Goal: Task Accomplishment & Management: Use online tool/utility

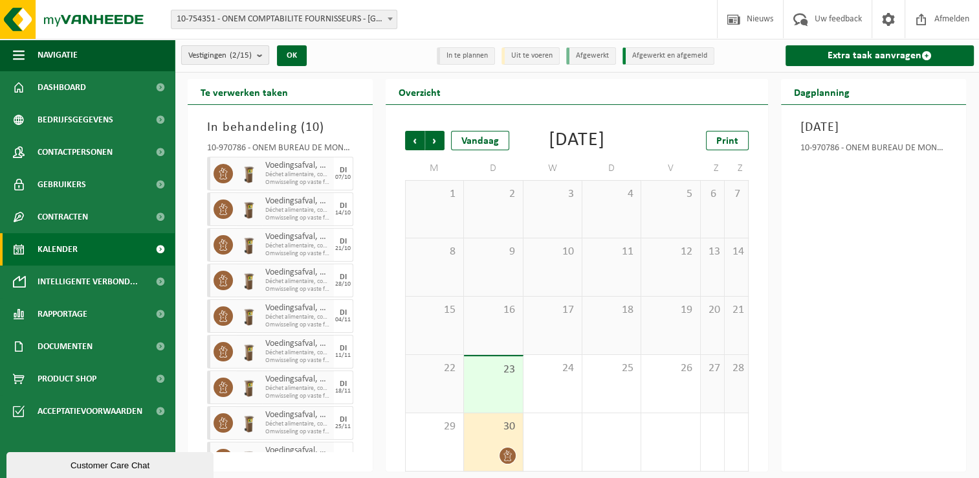
click at [246, 58] on count "(2/15)" at bounding box center [241, 55] width 22 height 8
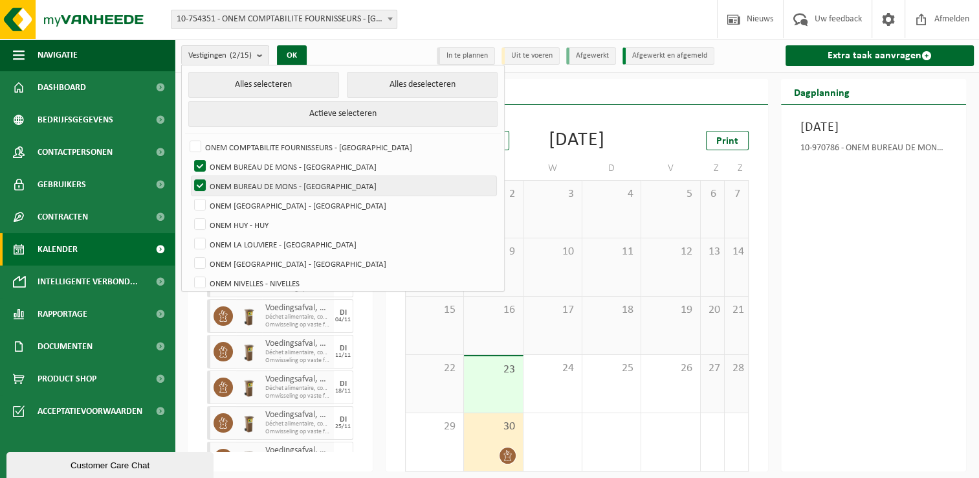
click at [260, 176] on label "ONEM BUREAU DE MONS - [GEOGRAPHIC_DATA]" at bounding box center [344, 185] width 305 height 19
click at [190, 175] on input "ONEM BUREAU DE MONS - [GEOGRAPHIC_DATA]" at bounding box center [189, 175] width 1 height 1
checkbox input "false"
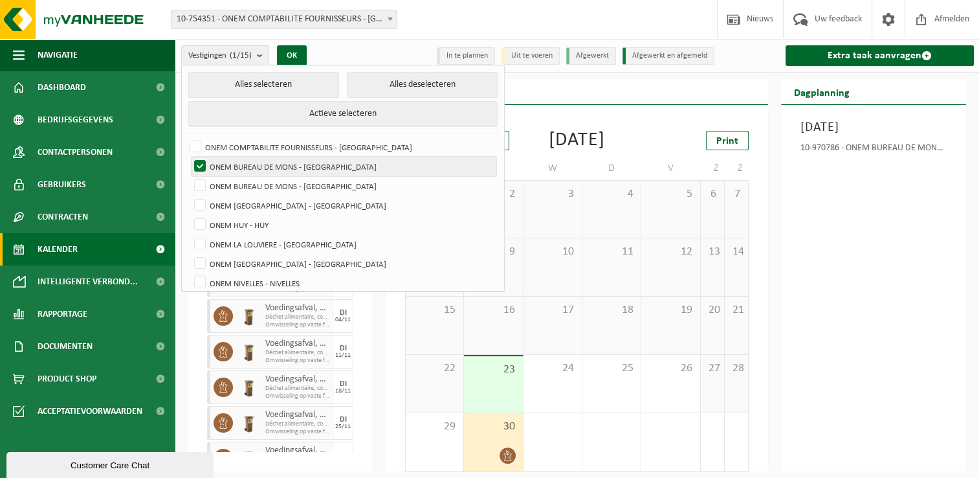
click at [259, 157] on label "ONEM BUREAU DE MONS - [GEOGRAPHIC_DATA]" at bounding box center [344, 166] width 305 height 19
click at [190, 156] on input "ONEM BUREAU DE MONS - [GEOGRAPHIC_DATA]" at bounding box center [189, 156] width 1 height 1
checkbox input "false"
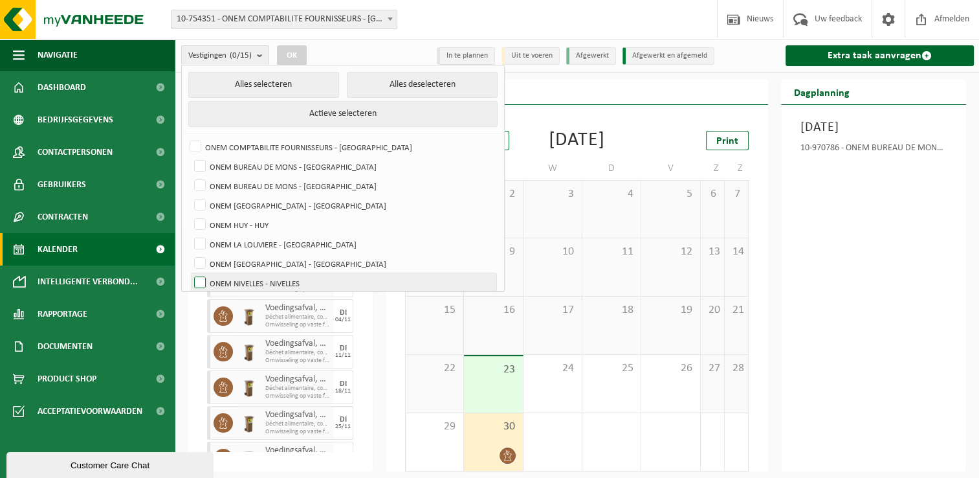
click at [286, 273] on label "ONEM NIVELLES - NIVELLES" at bounding box center [344, 282] width 305 height 19
click at [190, 273] on input "ONEM NIVELLES - NIVELLES" at bounding box center [189, 273] width 1 height 1
checkbox input "true"
click at [304, 53] on button "OK" at bounding box center [292, 55] width 30 height 21
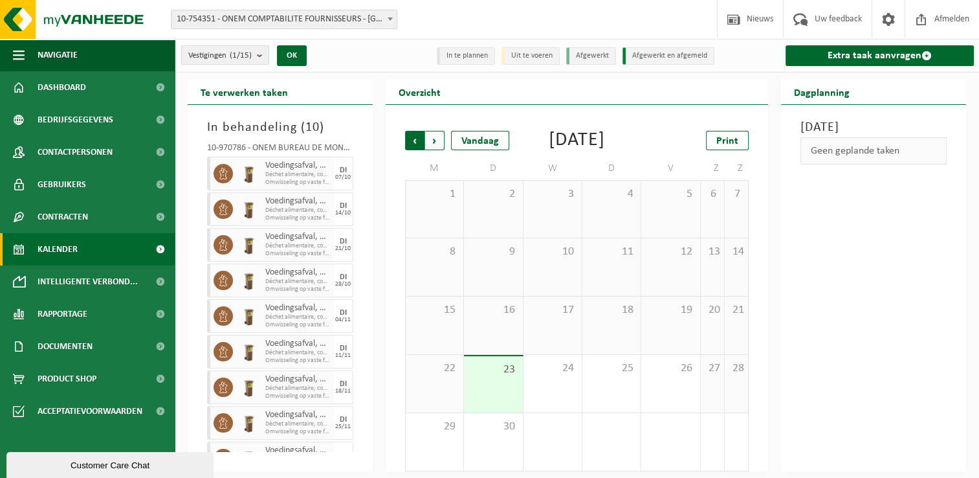
click at [438, 133] on span "Volgende" at bounding box center [434, 140] width 19 height 19
